Goal: Information Seeking & Learning: Learn about a topic

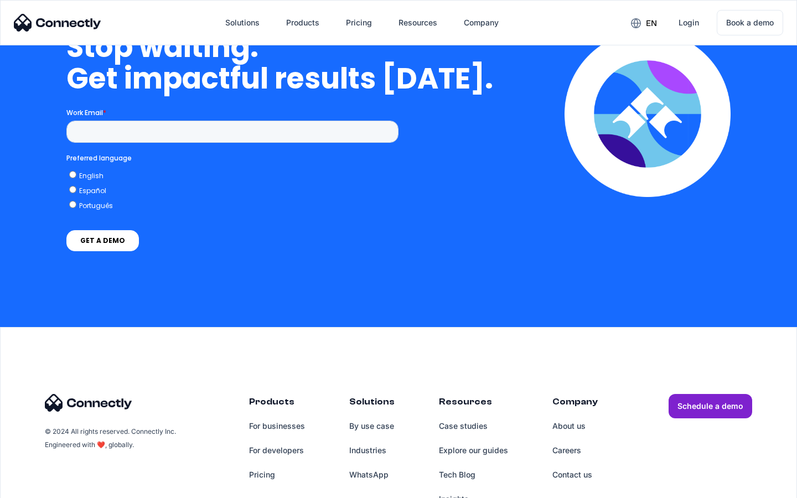
scroll to position [4553, 0]
